Goal: Navigation & Orientation: Find specific page/section

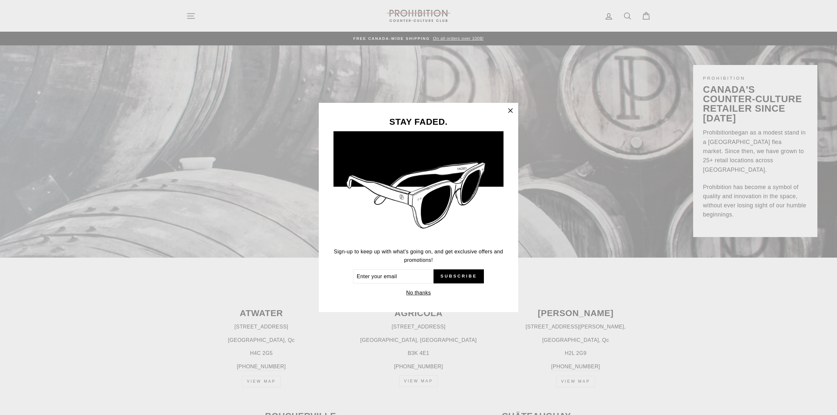
click at [514, 110] on icon "button" at bounding box center [510, 110] width 9 height 9
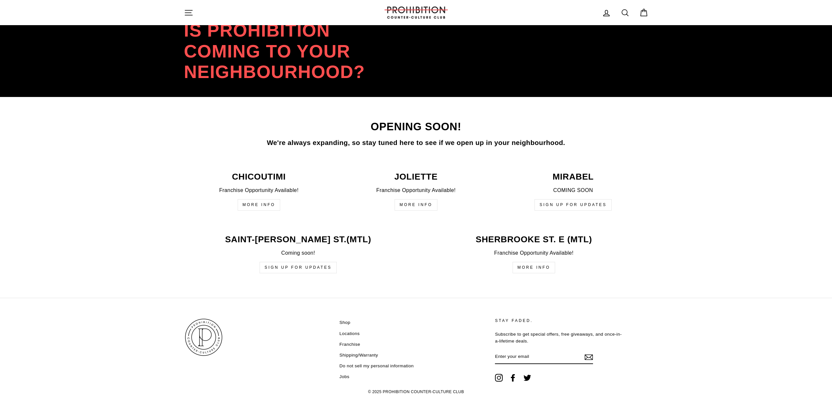
scroll to position [1470, 0]
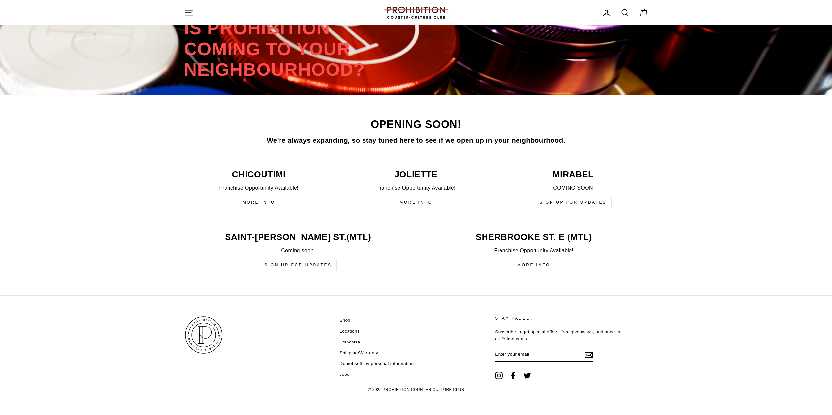
click at [345, 321] on link "Shop" at bounding box center [344, 321] width 11 height 10
drag, startPoint x: 190, startPoint y: 167, endPoint x: 168, endPoint y: 158, distance: 24.0
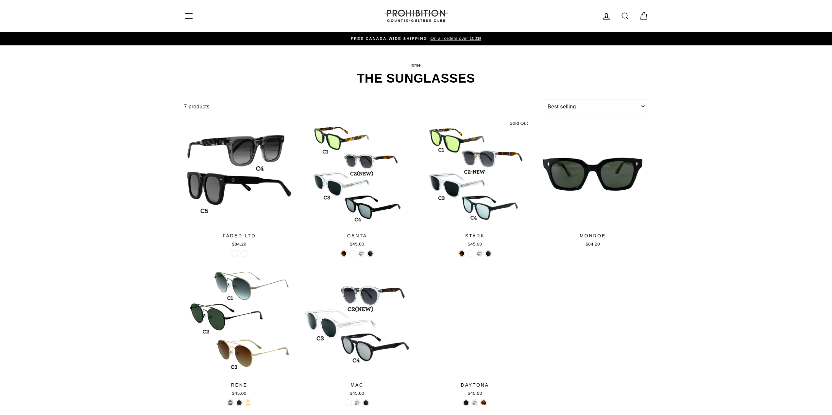
select select "best-selling"
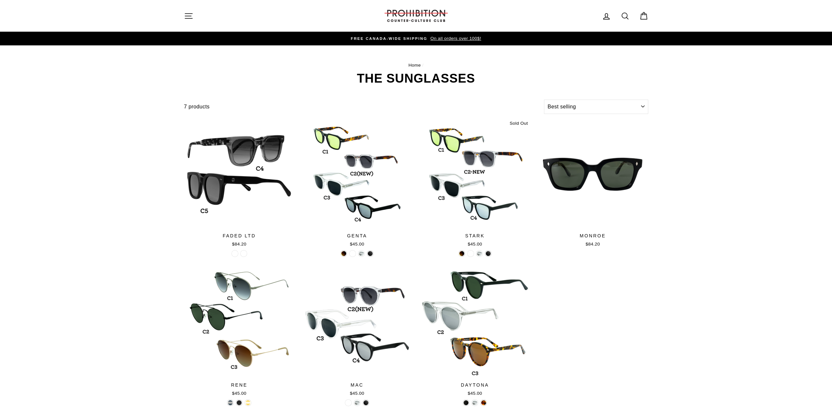
click at [190, 18] on icon "button" at bounding box center [188, 15] width 9 height 9
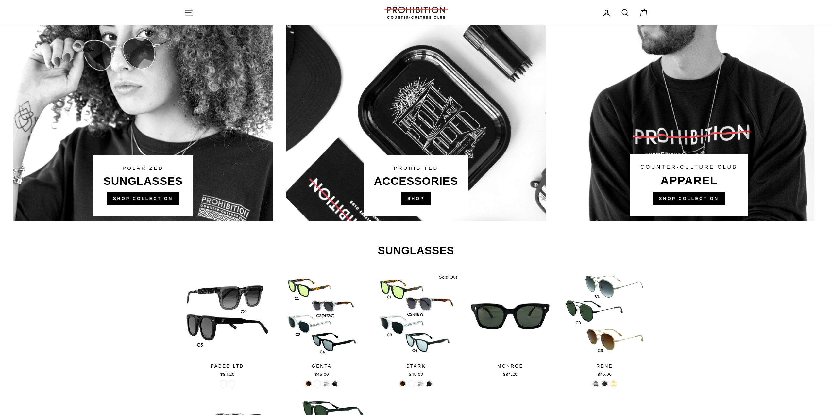
scroll to position [392, 0]
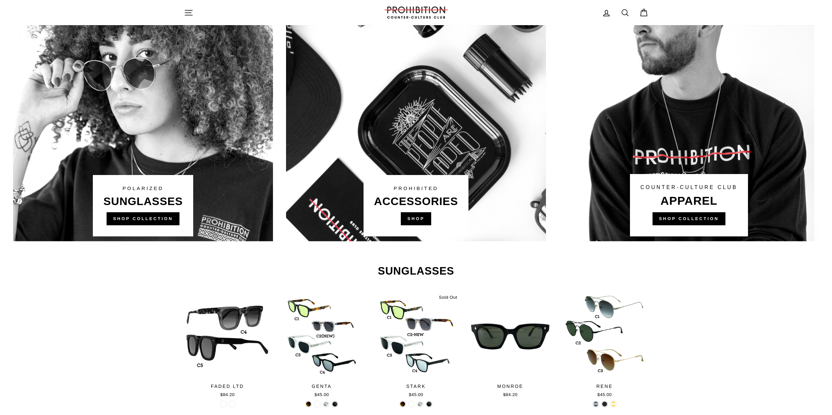
click at [414, 217] on link at bounding box center [416, 117] width 260 height 248
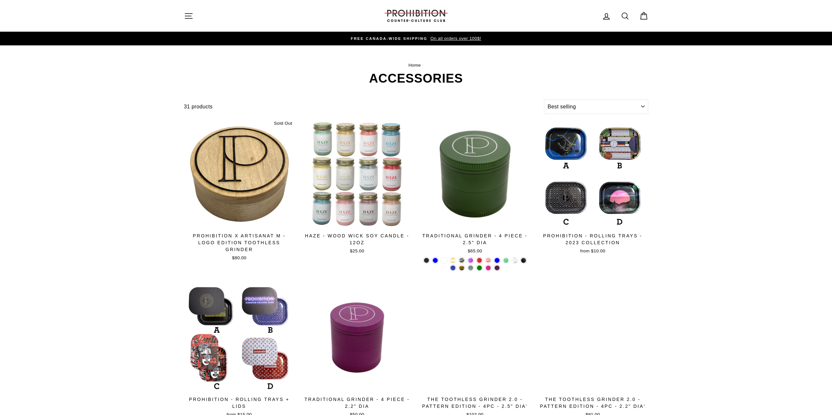
select select "best-selling"
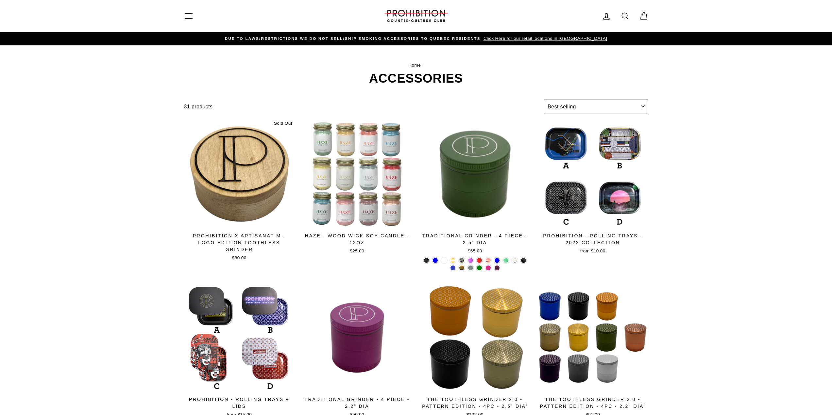
click at [577, 106] on select "Sort Featured Best selling Alphabetically, A-Z Alphabetically, Z-A Price, low t…" at bounding box center [596, 107] width 104 height 14
click at [577, 107] on select "Sort Featured Best selling Alphabetically, A-Z Alphabetically, Z-A Price, low t…" at bounding box center [596, 107] width 104 height 14
click at [556, 39] on span "Click Here for our retail locations in [GEOGRAPHIC_DATA]" at bounding box center [544, 38] width 125 height 5
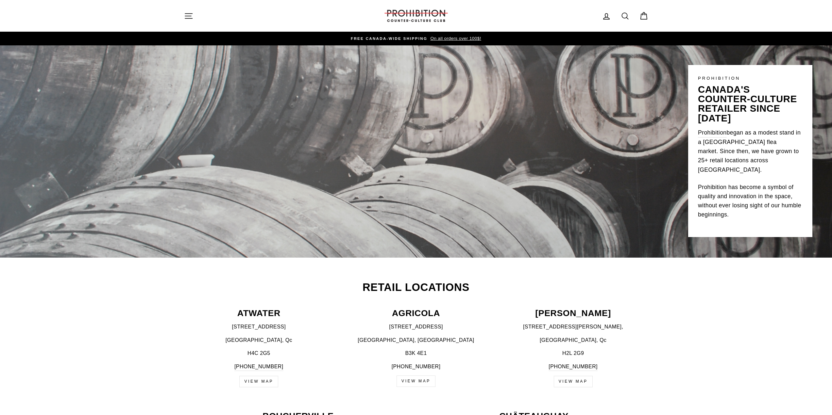
click at [186, 18] on icon "button" at bounding box center [188, 15] width 9 height 9
